Goal: Information Seeking & Learning: Learn about a topic

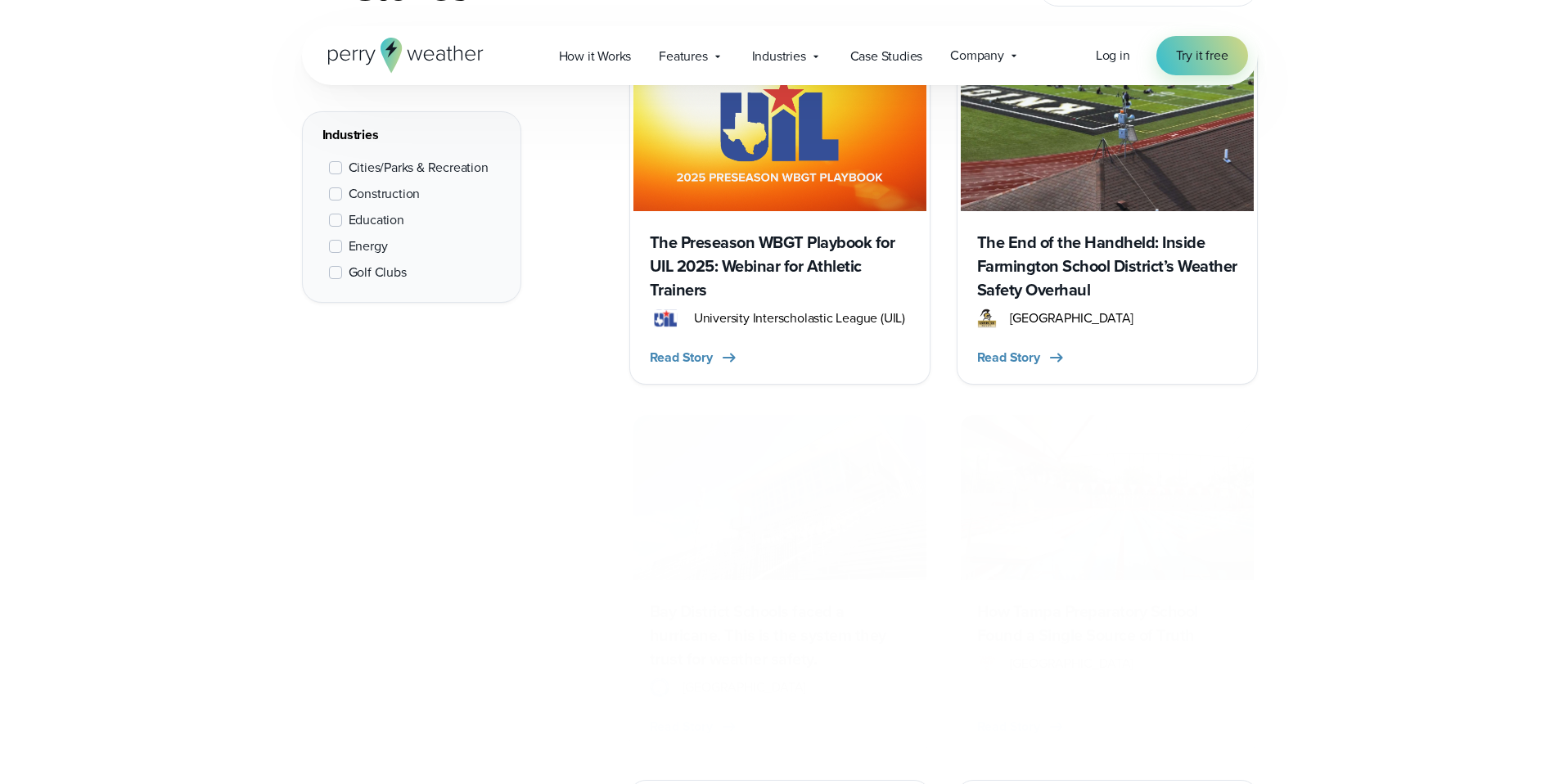
scroll to position [770, 0]
click at [405, 223] on div "Cities/Parks & Recreation Construction Education Energy Golf Clubs" at bounding box center [411, 220] width 178 height 138
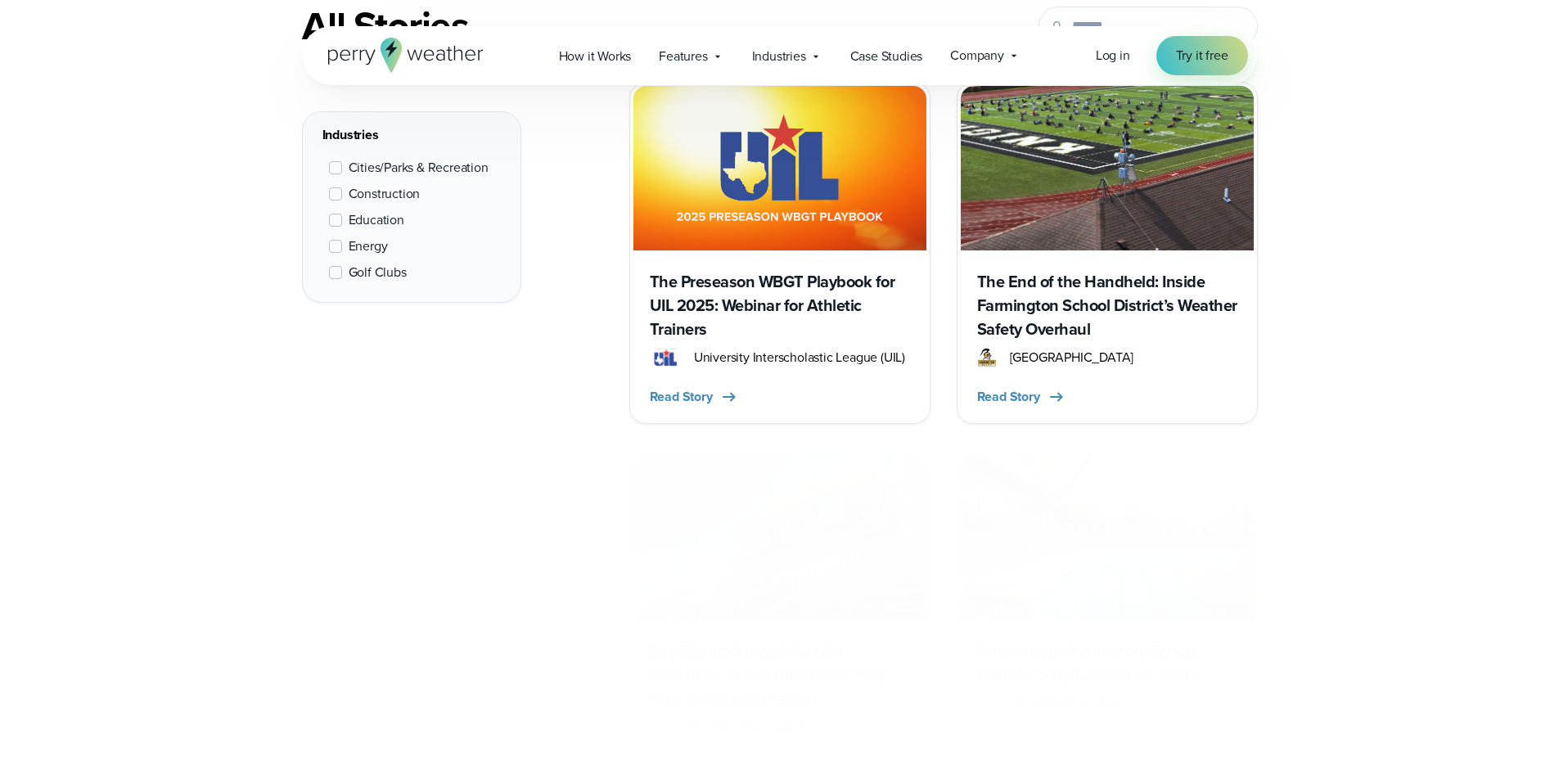
scroll to position [1053, 0]
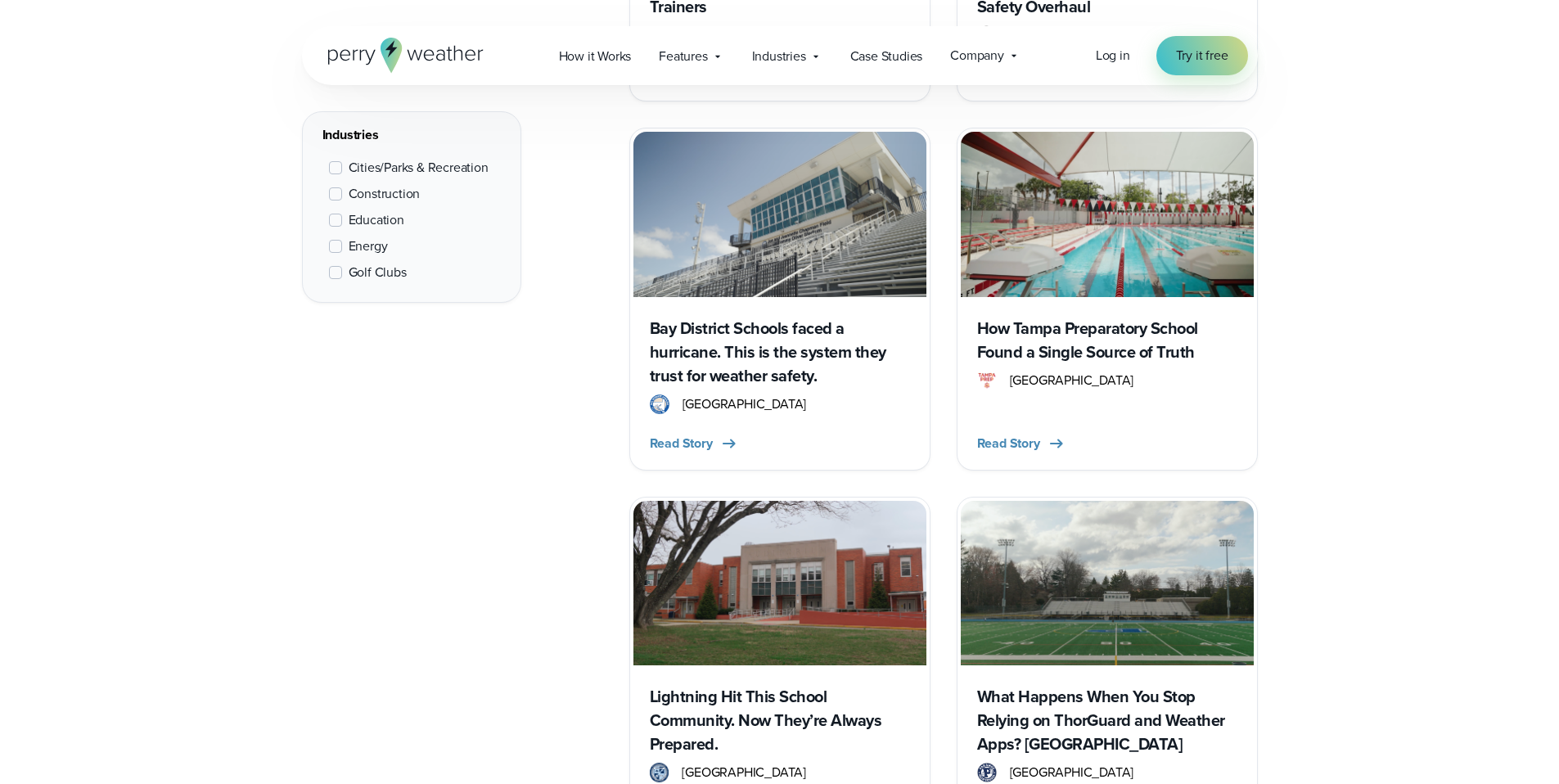
click at [878, 364] on h3 "Bay District Schools faced a hurricane. This is the system they trust for weath…" at bounding box center [780, 352] width 261 height 71
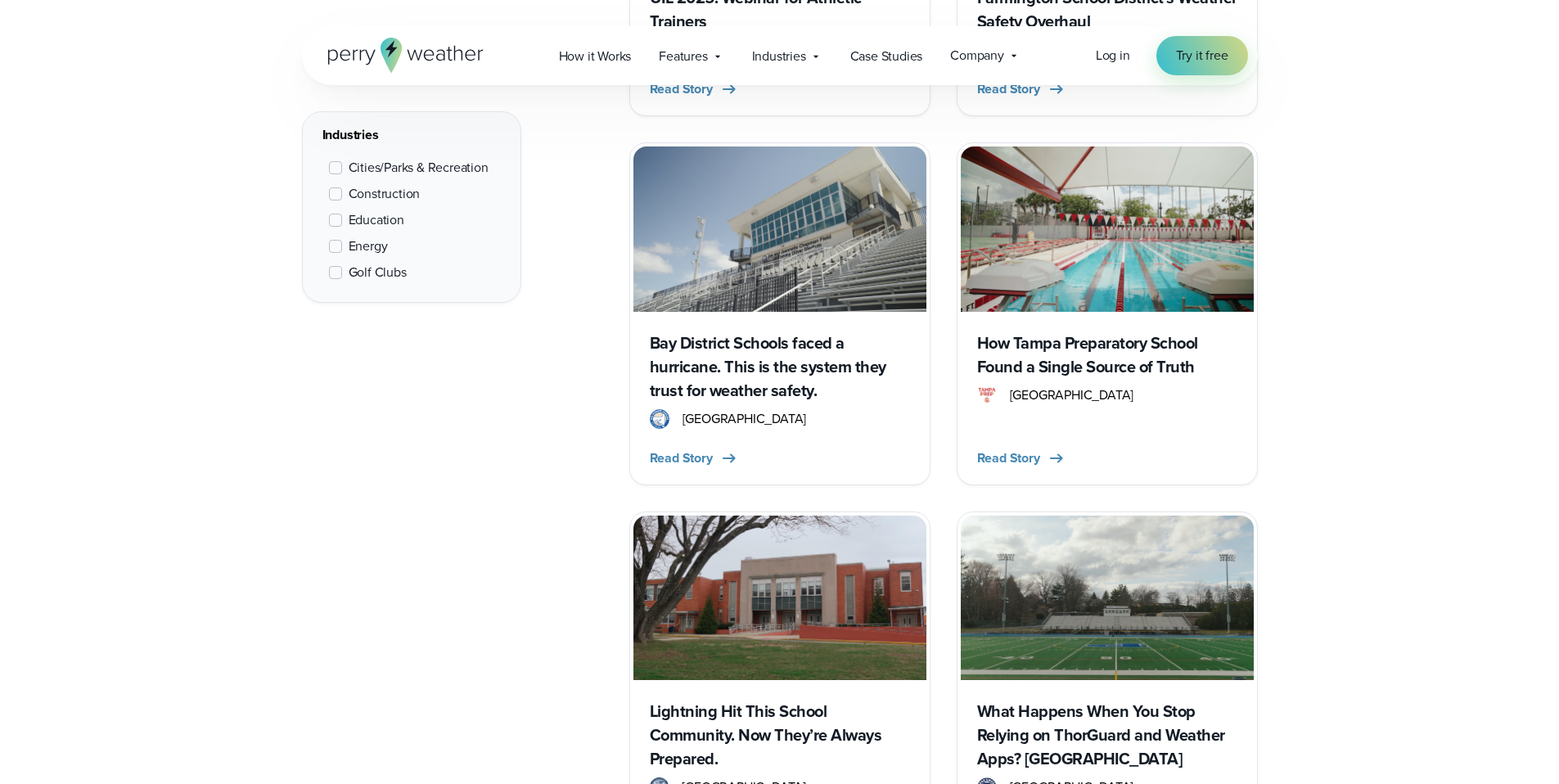
scroll to position [1053, 0]
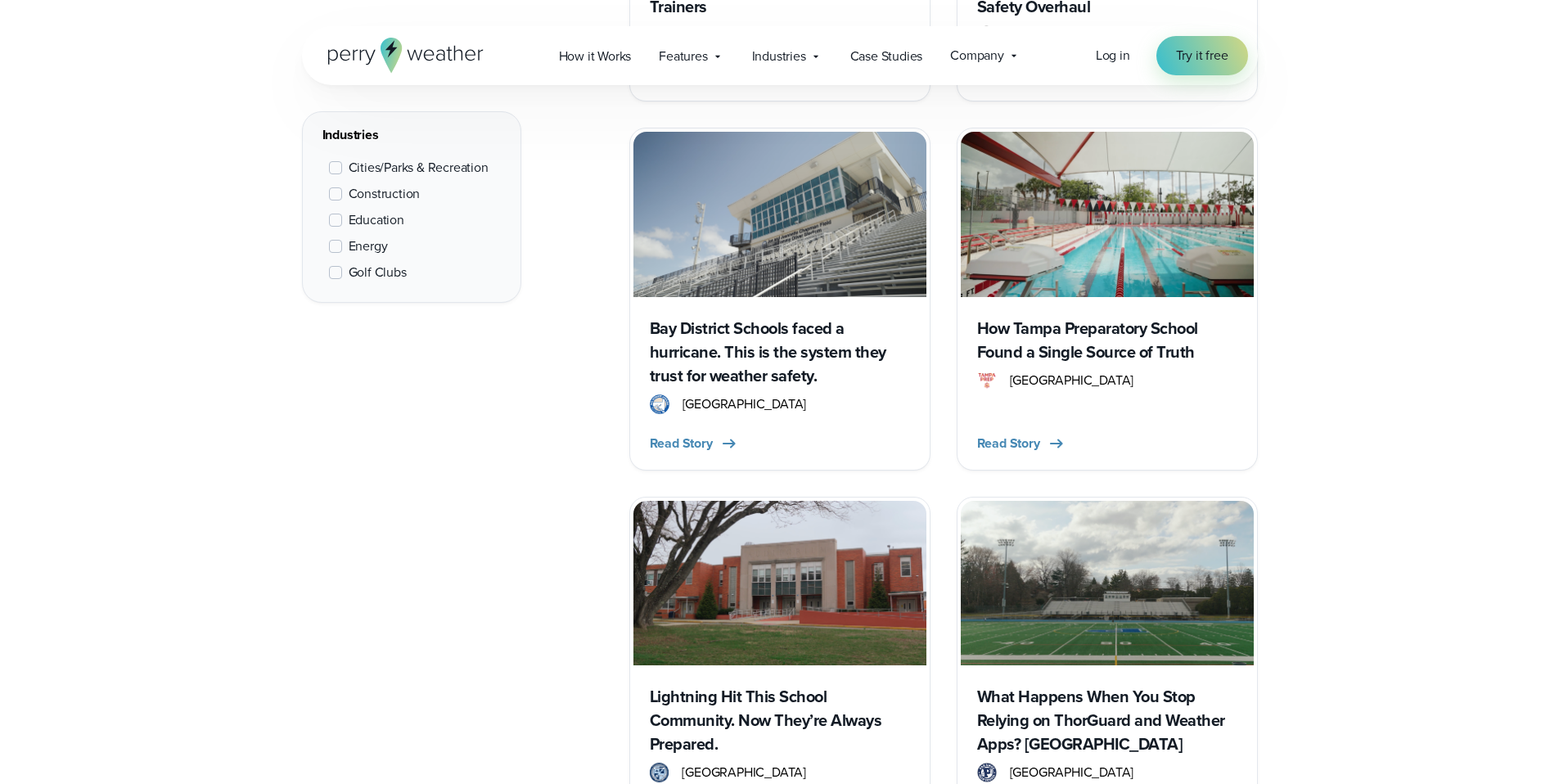
click at [1042, 320] on h3 "How Tampa Preparatory School Found a Single Source of Truth" at bounding box center [1108, 340] width 261 height 48
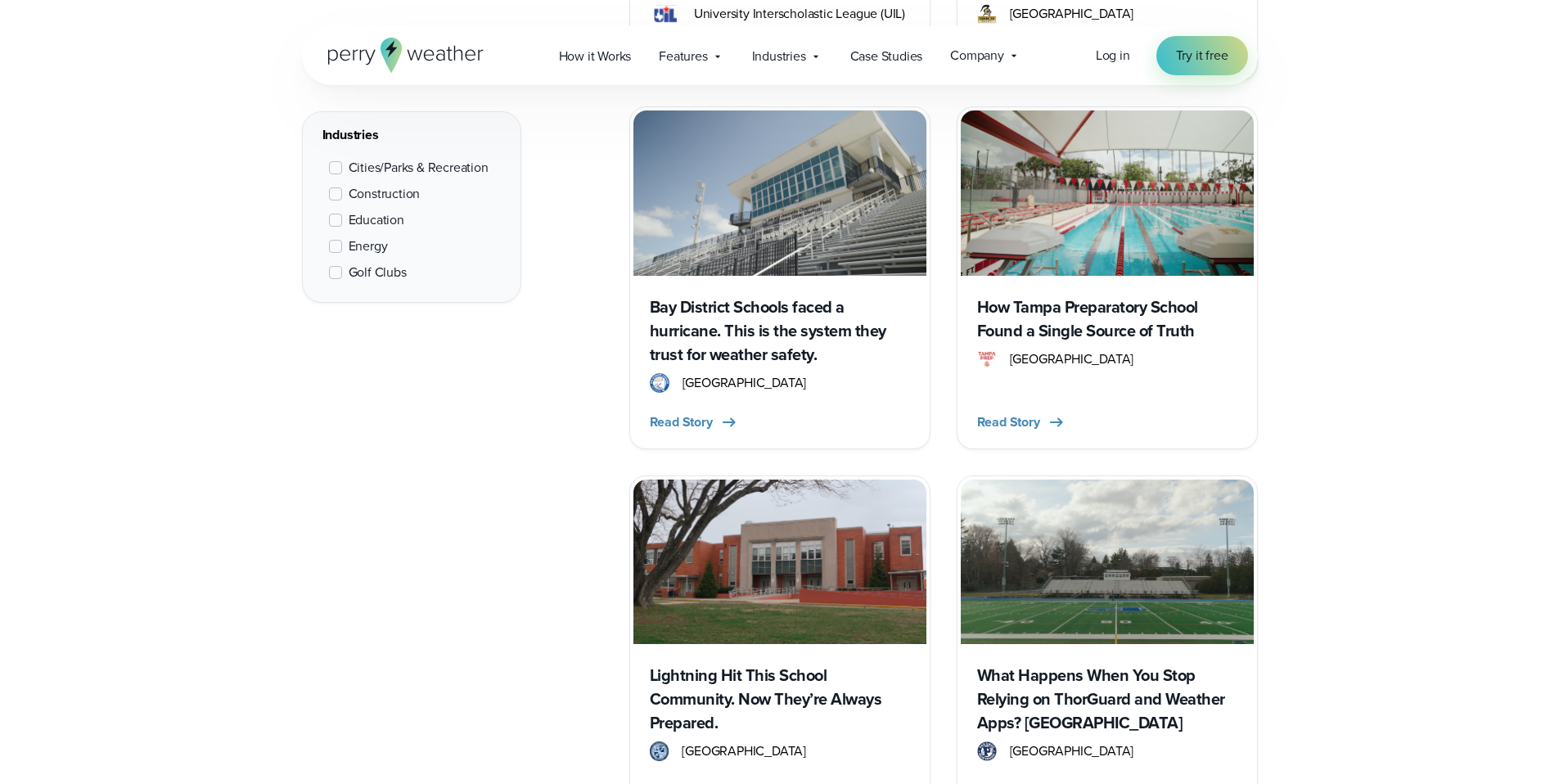
scroll to position [1060, 0]
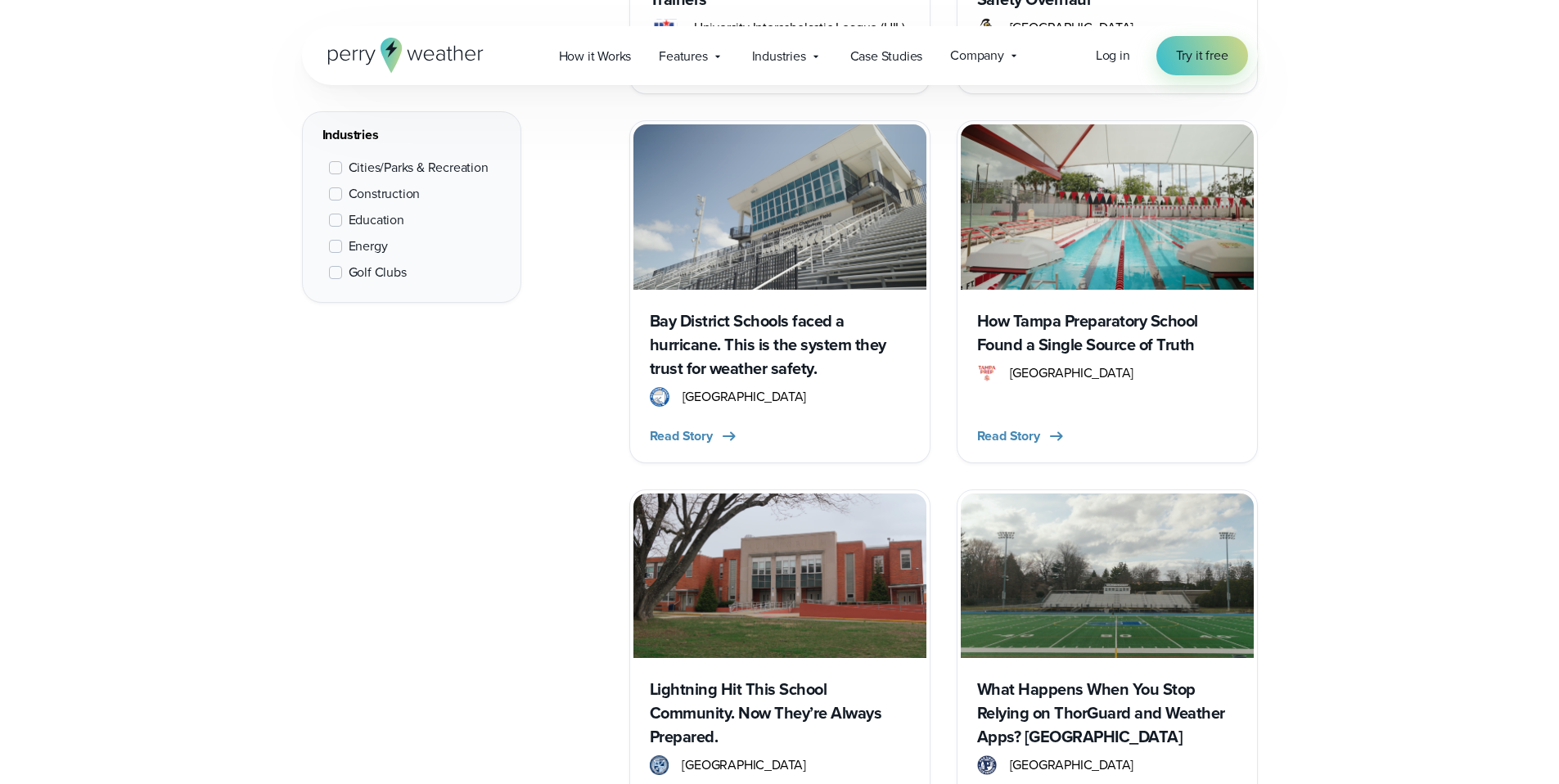
click at [1048, 335] on h3 "How Tampa Preparatory School Found a Single Source of Truth" at bounding box center [1108, 333] width 261 height 48
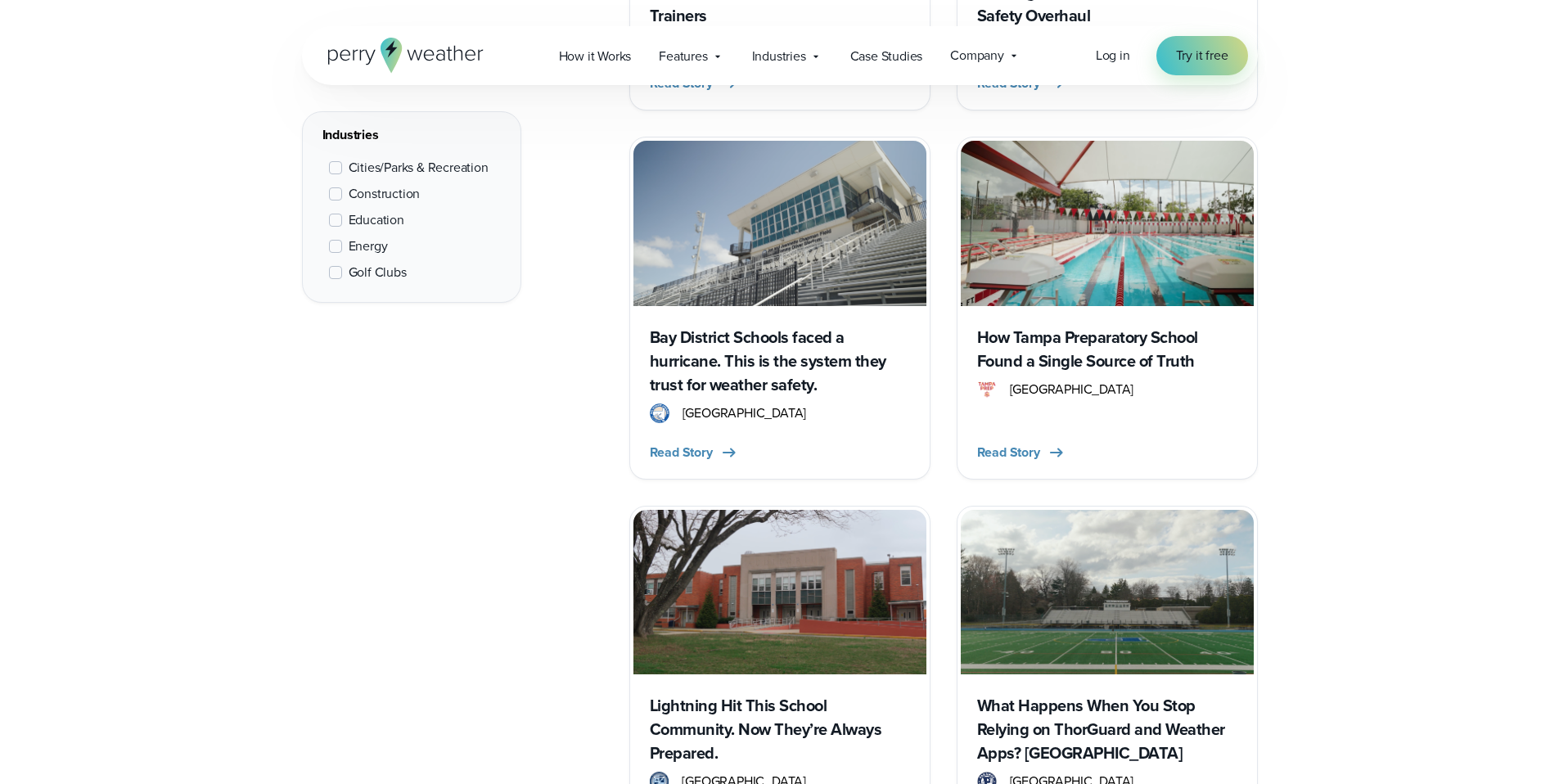
scroll to position [1060, 0]
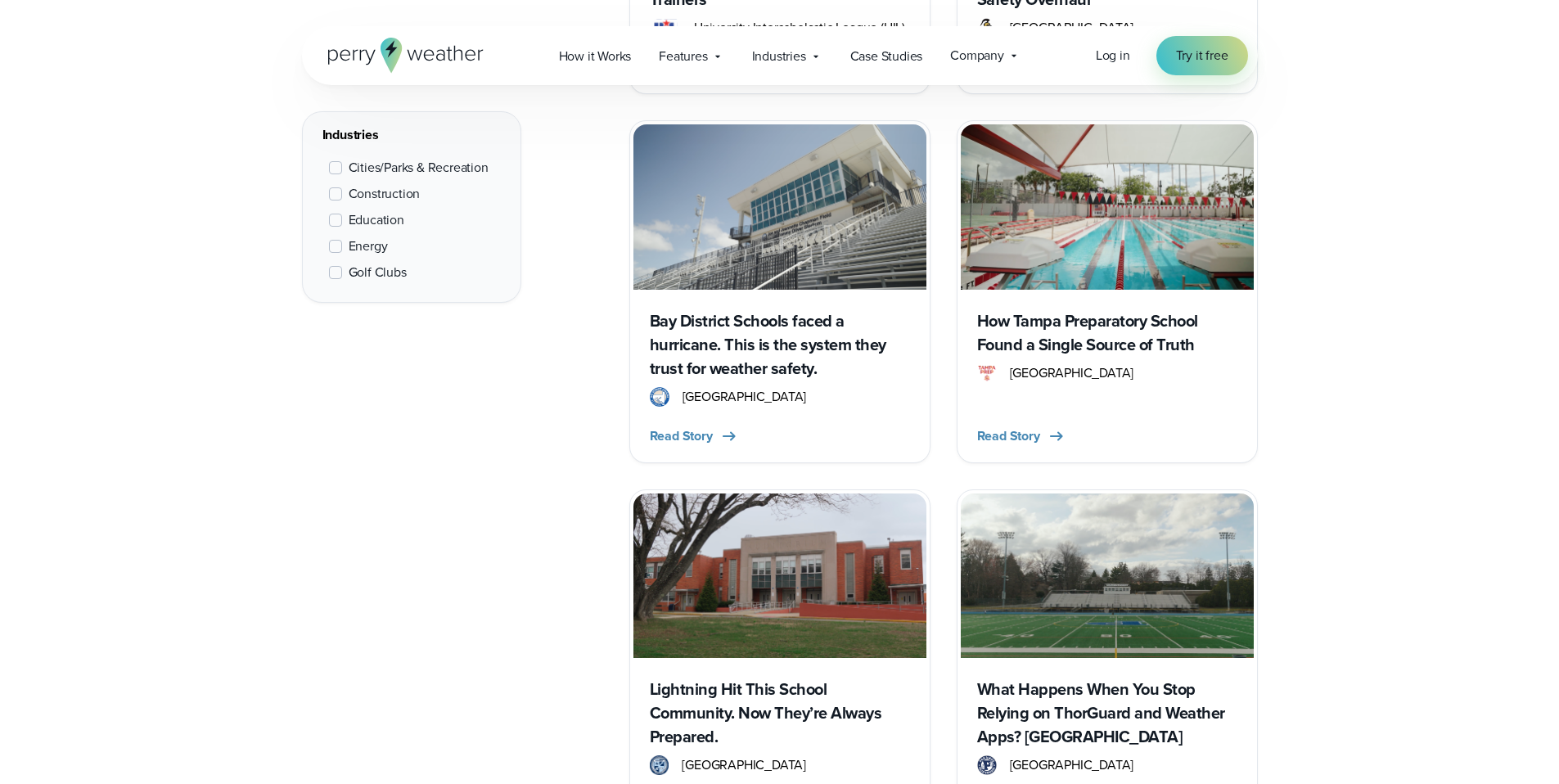
click at [822, 350] on h3 "Bay District Schools faced a hurricane. This is the system they trust for weath…" at bounding box center [780, 345] width 261 height 71
